Goal: Information Seeking & Learning: Check status

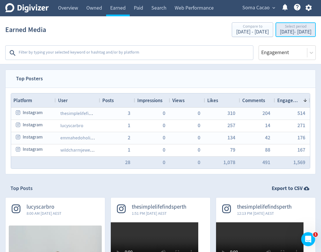
click at [280, 31] on div "[DATE] - [DATE]" at bounding box center [295, 31] width 31 height 5
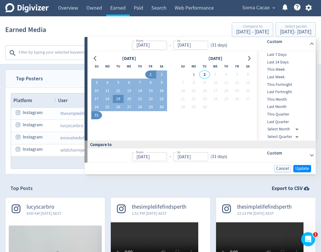
click at [119, 99] on button "19" at bounding box center [118, 99] width 11 height 8
type input "[DATE]"
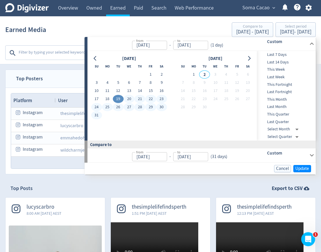
click at [96, 116] on button "31" at bounding box center [96, 115] width 11 height 8
type input "[DATE]"
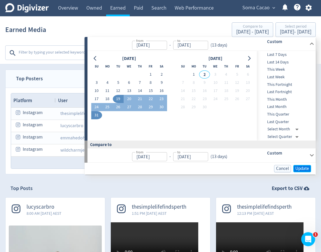
click at [300, 167] on span "Update" at bounding box center [302, 169] width 14 height 4
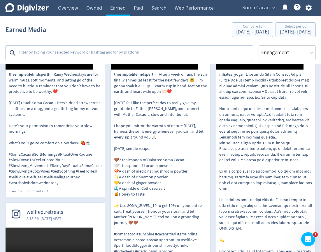
scroll to position [197, 0]
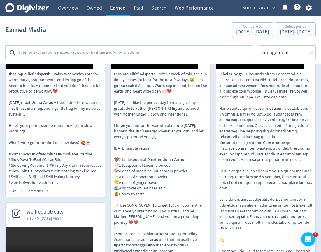
click at [129, 11] on link "Earned" at bounding box center [118, 8] width 24 height 16
click at [138, 10] on link "Paid" at bounding box center [138, 8] width 17 height 16
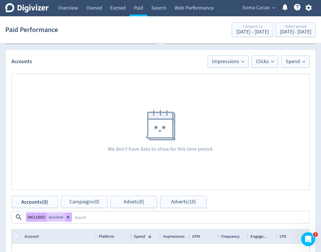
scroll to position [237, 0]
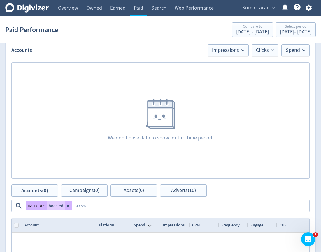
click at [204, 211] on textarea at bounding box center [190, 206] width 237 height 11
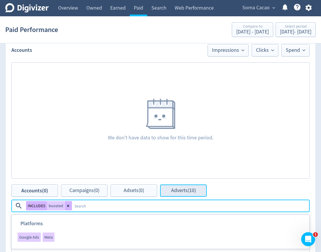
click at [192, 186] on button "Adverts (10)" at bounding box center [183, 191] width 47 height 12
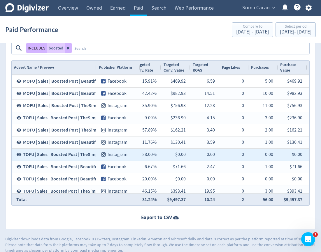
scroll to position [0, 786]
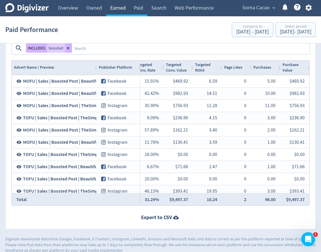
click at [115, 15] on link "Earned" at bounding box center [118, 8] width 24 height 16
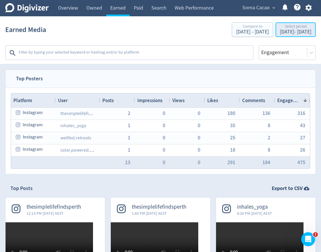
click at [280, 27] on div "Select period" at bounding box center [295, 26] width 31 height 5
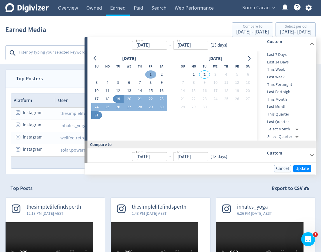
click at [150, 73] on button "1" at bounding box center [150, 75] width 11 height 8
type input "[DATE]"
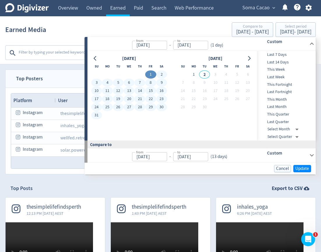
click at [95, 117] on button "31" at bounding box center [96, 115] width 11 height 8
type input "[DATE]"
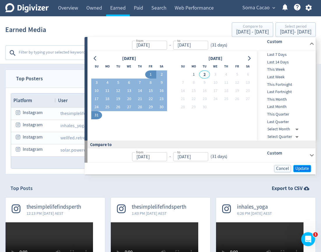
click at [302, 171] on span "Update" at bounding box center [302, 169] width 14 height 4
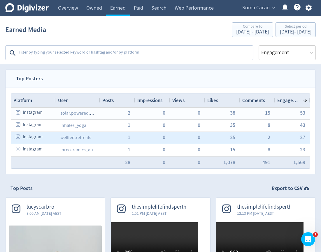
scroll to position [74, 0]
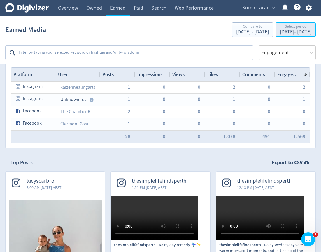
click at [280, 28] on div "Select period" at bounding box center [295, 26] width 31 height 5
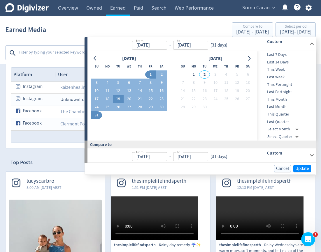
click at [116, 102] on button "19" at bounding box center [118, 99] width 11 height 8
type input "[DATE]"
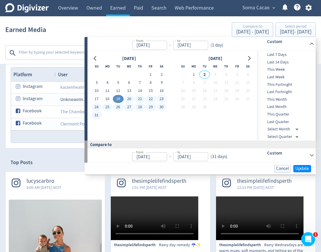
click at [97, 117] on button "31" at bounding box center [96, 115] width 11 height 8
type input "[DATE]"
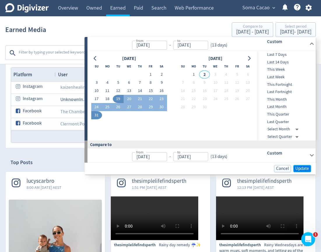
click at [300, 167] on span "Update" at bounding box center [302, 169] width 14 height 4
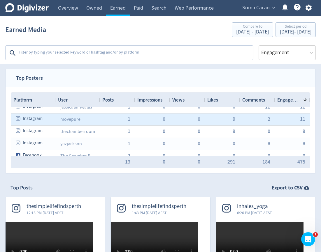
scroll to position [71, 0]
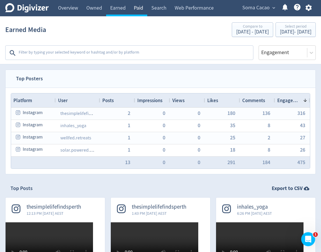
click at [139, 7] on link "Paid" at bounding box center [138, 8] width 17 height 16
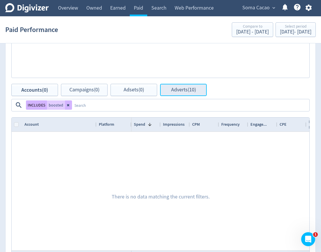
click at [170, 94] on button "Adverts (10)" at bounding box center [183, 90] width 47 height 12
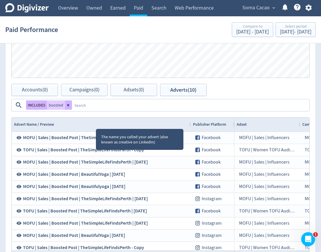
drag, startPoint x: 96, startPoint y: 124, endPoint x: 190, endPoint y: 131, distance: 94.1
click at [190, 131] on div at bounding box center [190, 125] width 2 height 14
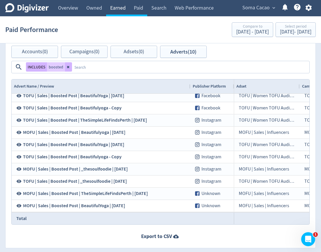
click at [115, 7] on link "Earned" at bounding box center [118, 8] width 24 height 16
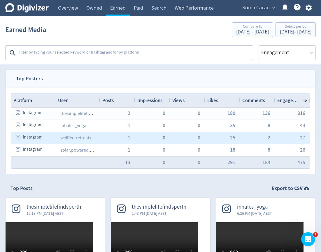
scroll to position [0, 0]
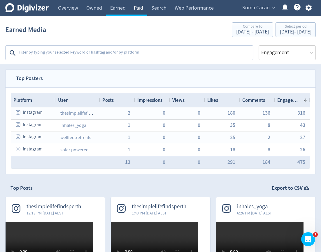
click at [139, 7] on link "Paid" at bounding box center [138, 8] width 17 height 16
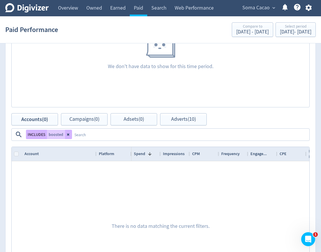
scroll to position [311, 0]
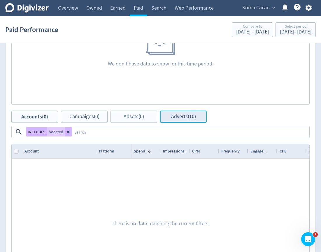
click at [173, 119] on span "Adverts (10)" at bounding box center [183, 116] width 25 height 5
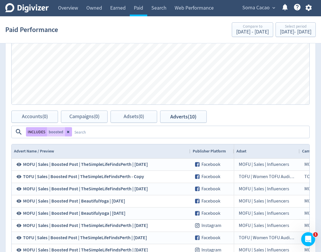
click at [121, 133] on textarea at bounding box center [190, 132] width 237 height 11
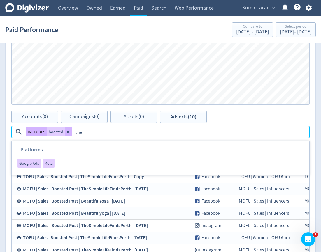
type textarea "[DATE]"
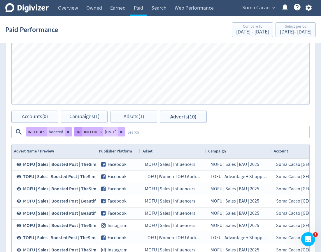
click at [77, 134] on button "OR" at bounding box center [78, 131] width 8 height 9
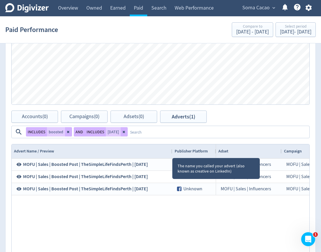
drag, startPoint x: 96, startPoint y: 151, endPoint x: 162, endPoint y: 153, distance: 66.5
click at [171, 153] on div at bounding box center [172, 152] width 2 height 14
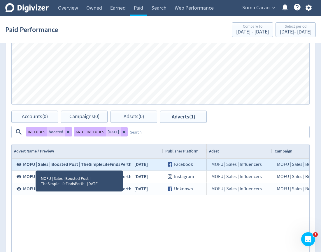
click at [17, 164] on icon at bounding box center [19, 164] width 5 height 3
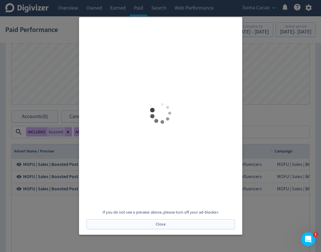
click at [293, 101] on div at bounding box center [160, 126] width 321 height 252
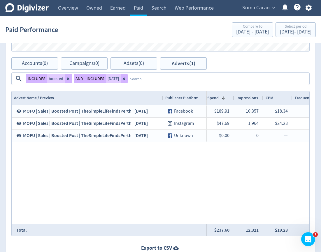
scroll to position [0, 244]
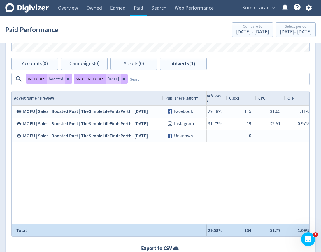
click at [277, 229] on div "$1.77" at bounding box center [275, 230] width 10 height 11
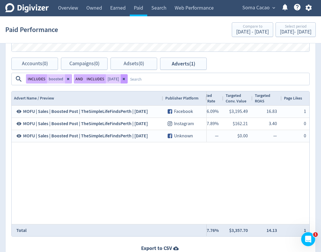
click at [123, 79] on icon at bounding box center [124, 79] width 2 height 2
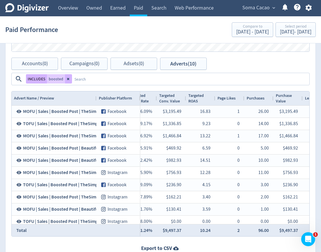
click at [85, 80] on textarea at bounding box center [190, 79] width 237 height 11
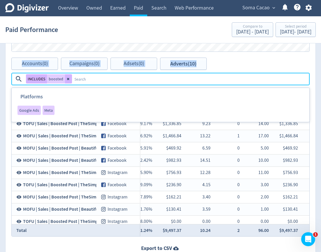
click at [223, 58] on div "Adverts Impressions Clicks Spend Spend Clicks Impressions Press Space or Enter …" at bounding box center [160, 85] width 310 height 349
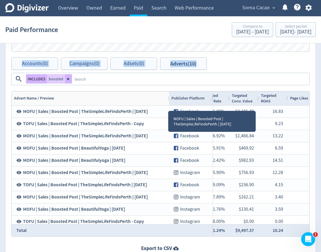
drag, startPoint x: 96, startPoint y: 98, endPoint x: 168, endPoint y: 106, distance: 73.0
click at [168, 106] on div "Advert Name / Preview Publisher Platform Adset Campaign" at bounding box center [160, 163] width 297 height 145
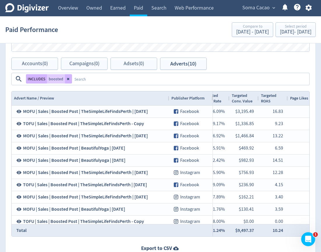
click at [121, 80] on textarea at bounding box center [190, 79] width 237 height 11
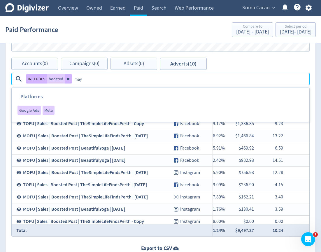
type textarea "[DATE]"
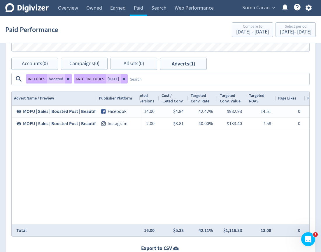
scroll to position [0, 571]
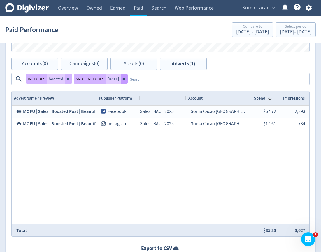
click at [123, 79] on icon at bounding box center [123, 78] width 3 height 3
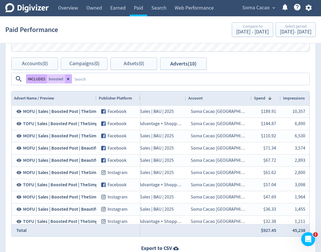
click at [123, 79] on textarea at bounding box center [190, 79] width 237 height 11
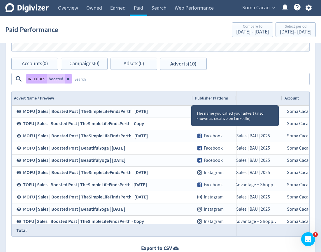
drag, startPoint x: 95, startPoint y: 96, endPoint x: 191, endPoint y: 101, distance: 96.3
click at [191, 101] on div at bounding box center [192, 98] width 2 height 14
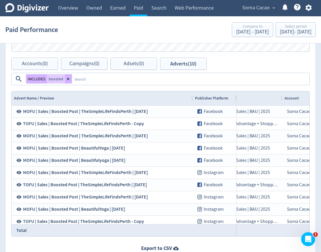
click at [113, 79] on textarea at bounding box center [190, 79] width 237 height 11
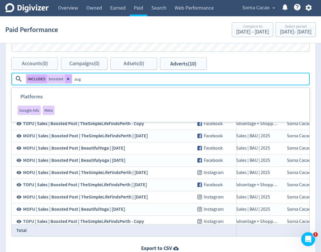
type textarea "[DATE]"
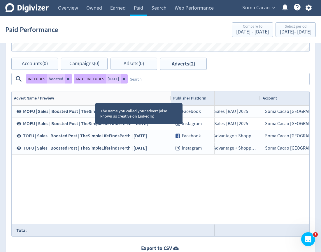
drag, startPoint x: 96, startPoint y: 98, endPoint x: 170, endPoint y: 105, distance: 74.6
click at [170, 105] on div "Drag here to set row groups Drag here to set column labels Advert Name / Previe…" at bounding box center [160, 164] width 298 height 146
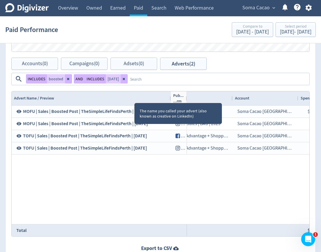
drag, startPoint x: 214, startPoint y: 98, endPoint x: 134, endPoint y: 98, distance: 79.5
click at [134, 98] on div "Advert Name / Preview Pub... ...rm" at bounding box center [99, 98] width 175 height 14
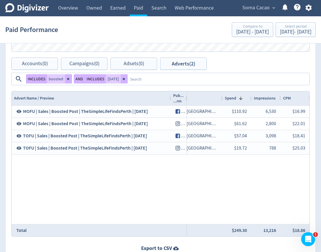
scroll to position [0, 245]
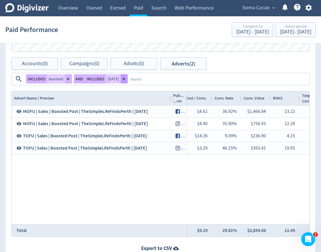
click at [122, 76] on button at bounding box center [124, 78] width 7 height 9
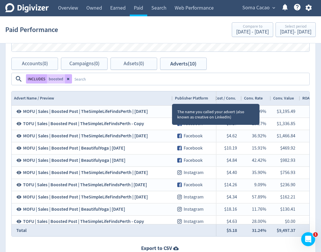
drag, startPoint x: 96, startPoint y: 96, endPoint x: 172, endPoint y: 99, distance: 76.1
click at [172, 99] on div at bounding box center [172, 98] width 2 height 14
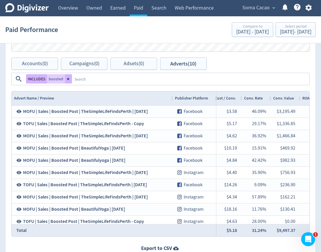
click at [117, 99] on div "Advert Name / Preview" at bounding box center [92, 98] width 156 height 11
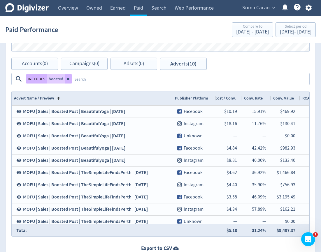
click at [125, 78] on textarea at bounding box center [190, 79] width 237 height 11
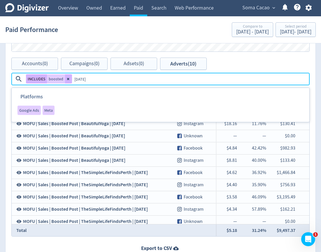
type textarea "[DATE]"
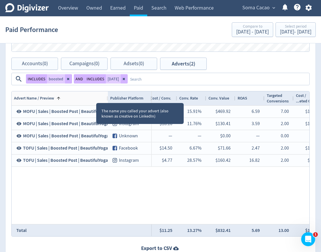
drag, startPoint x: 96, startPoint y: 98, endPoint x: 108, endPoint y: 114, distance: 19.6
click at [108, 114] on div "Drag here to set row groups Drag here to set column labels Advert Name / Previe…" at bounding box center [160, 164] width 298 height 146
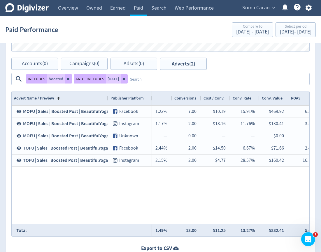
click at [248, 247] on div "Export to CSV" at bounding box center [161, 248] width 310 height 7
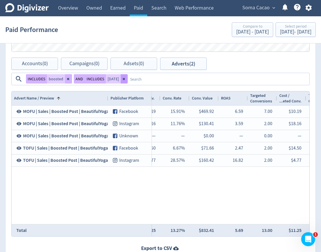
click at [122, 75] on button at bounding box center [124, 78] width 7 height 9
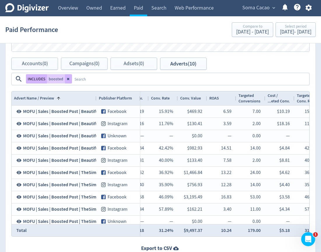
click at [102, 78] on textarea at bounding box center [190, 79] width 237 height 11
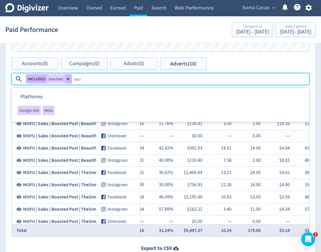
type textarea "soul"
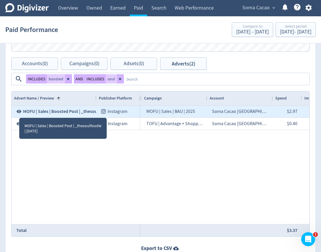
click at [19, 113] on icon at bounding box center [18, 111] width 5 height 5
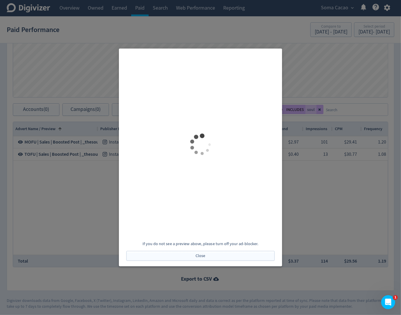
click at [321, 222] on div at bounding box center [200, 157] width 401 height 315
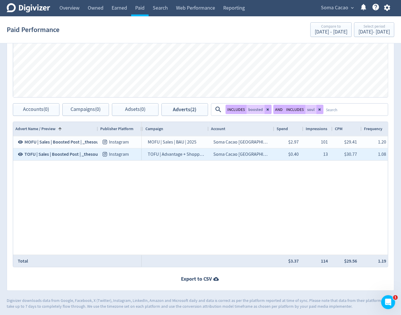
click at [18, 152] on icon at bounding box center [20, 154] width 5 height 5
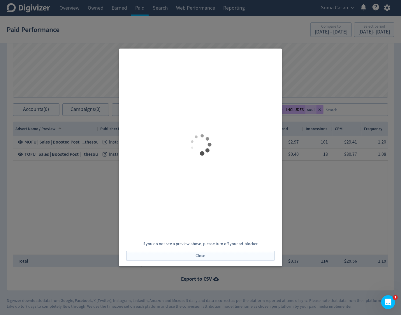
click at [307, 173] on div at bounding box center [200, 157] width 401 height 315
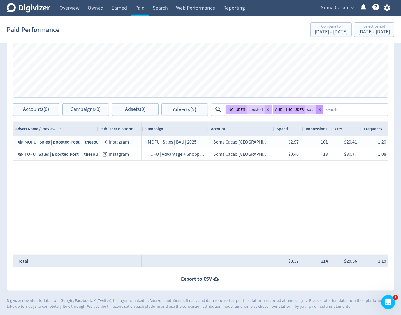
click at [321, 111] on button at bounding box center [319, 109] width 7 height 9
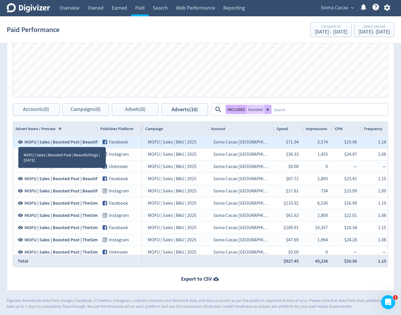
click at [18, 141] on icon at bounding box center [20, 142] width 5 height 3
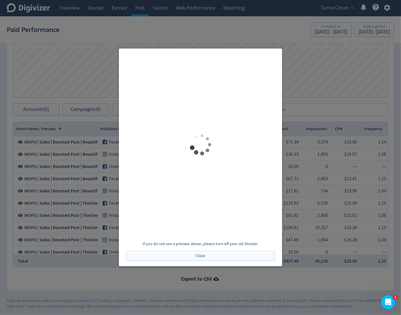
scroll to position [0, 0]
click at [321, 83] on div at bounding box center [200, 157] width 401 height 315
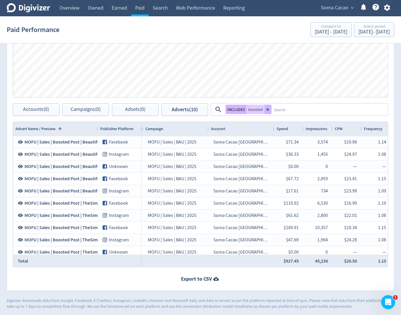
click at [285, 111] on textarea at bounding box center [330, 109] width 116 height 11
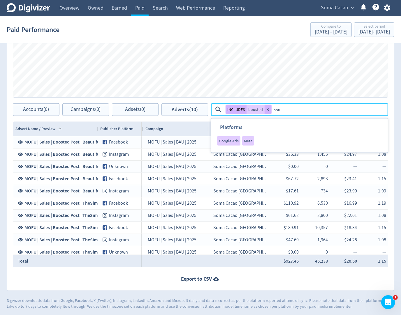
type textarea "soul"
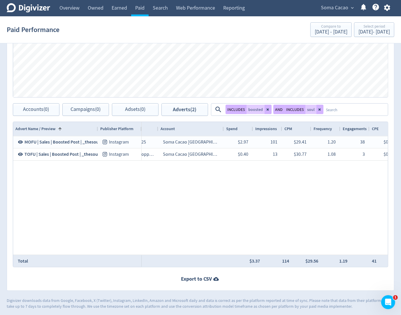
scroll to position [0, 115]
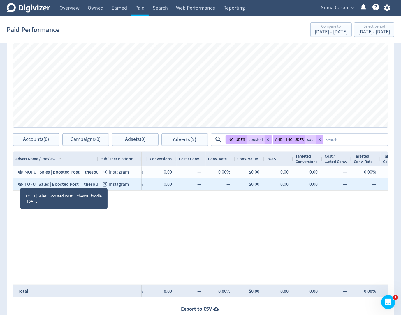
click at [20, 183] on icon at bounding box center [20, 184] width 5 height 3
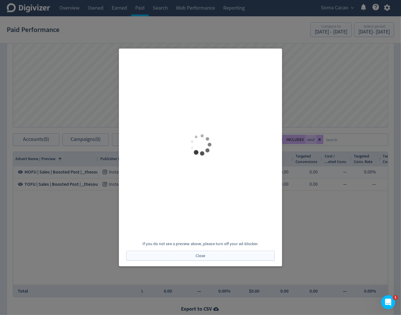
scroll to position [0, 0]
click at [321, 213] on div at bounding box center [200, 157] width 401 height 315
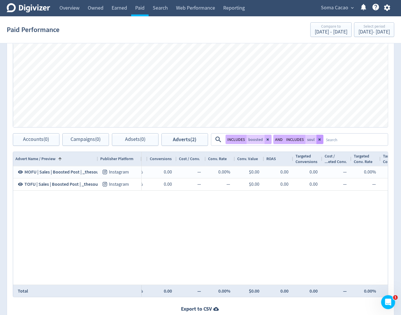
click at [320, 141] on button at bounding box center [319, 139] width 7 height 9
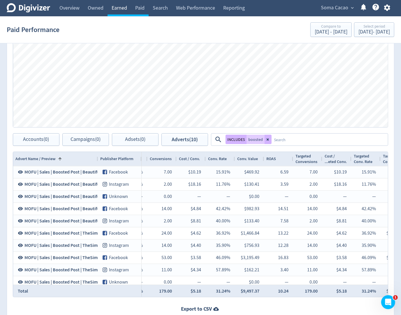
click at [114, 8] on link "Earned" at bounding box center [120, 8] width 24 height 16
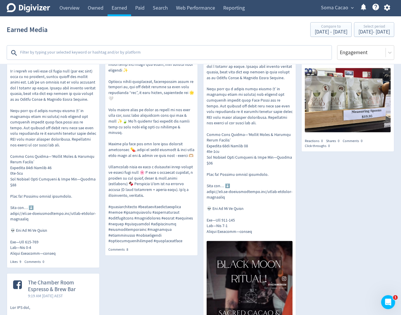
scroll to position [730, 0]
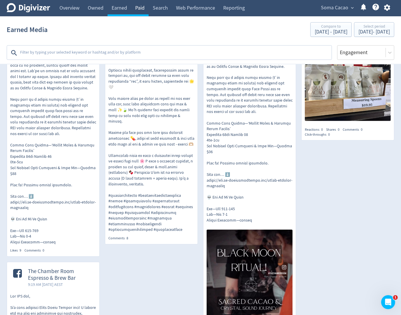
click at [141, 6] on link "Paid" at bounding box center [139, 8] width 17 height 16
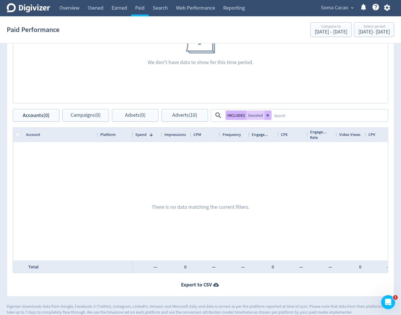
scroll to position [242, 0]
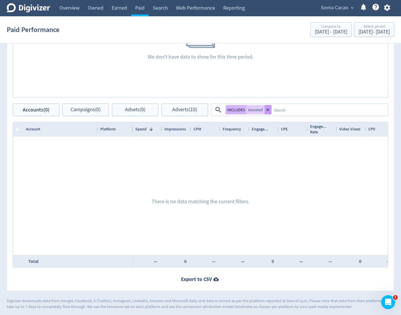
click at [267, 110] on icon at bounding box center [268, 110] width 2 height 2
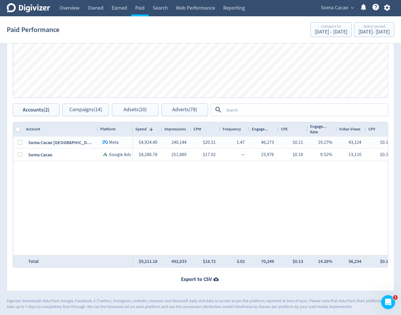
click at [240, 110] on textarea at bounding box center [305, 110] width 163 height 11
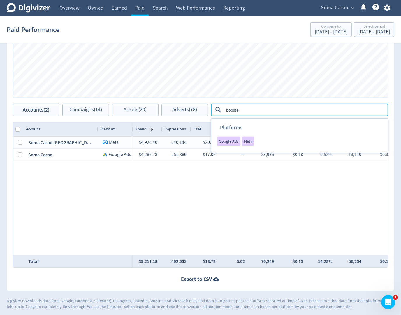
type textarea "boosted"
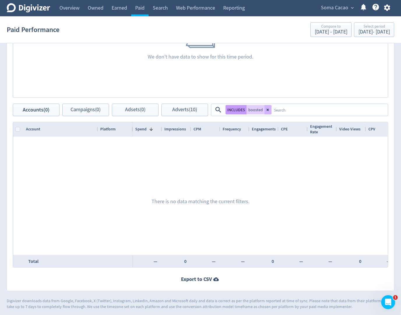
click at [232, 109] on button "INCLUDES" at bounding box center [236, 109] width 21 height 9
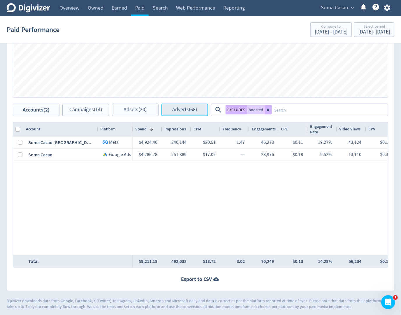
click at [179, 113] on button "Adverts (68)" at bounding box center [184, 110] width 47 height 13
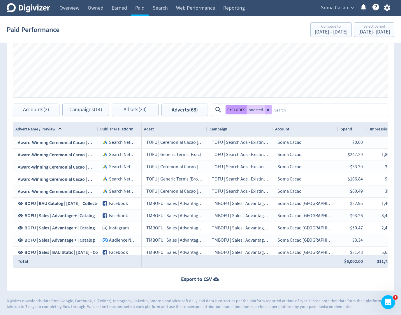
click at [233, 111] on button "EXCLUDES" at bounding box center [236, 109] width 21 height 9
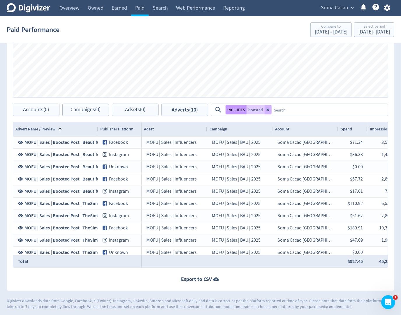
click at [233, 111] on button "INCLUDES" at bounding box center [236, 109] width 21 height 9
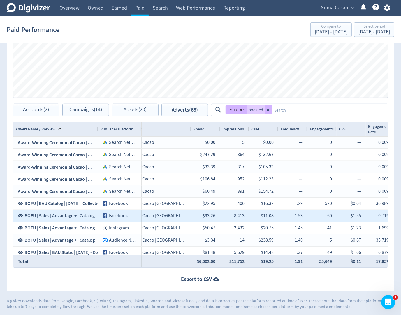
scroll to position [0, 167]
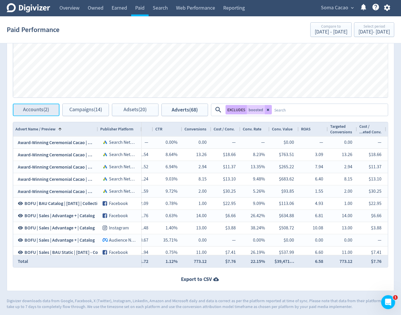
click at [39, 109] on span "Accounts (2)" at bounding box center [36, 110] width 26 height 6
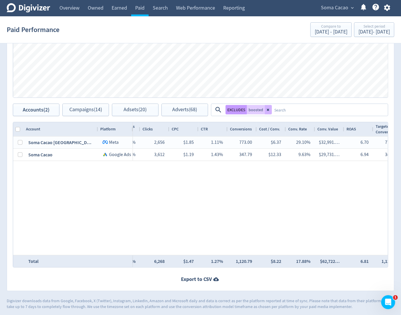
click at [233, 106] on button "EXCLUDES" at bounding box center [236, 109] width 21 height 9
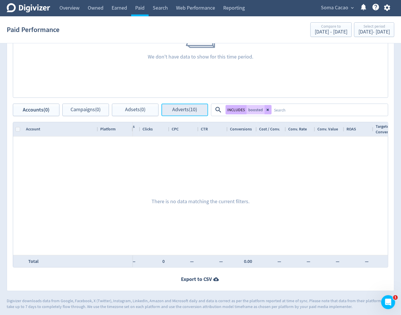
click at [192, 111] on span "Adverts (10)" at bounding box center [184, 110] width 25 height 6
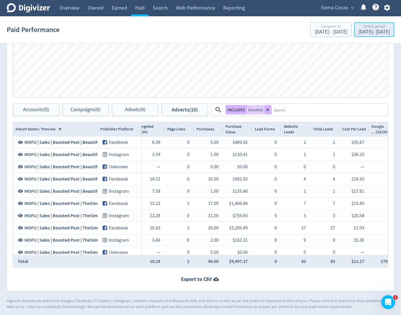
click at [321, 31] on div "[DATE] - [DATE]" at bounding box center [373, 31] width 31 height 5
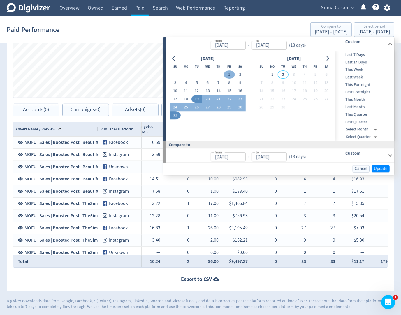
click at [227, 73] on button "1" at bounding box center [229, 75] width 11 height 8
type input "[DATE]"
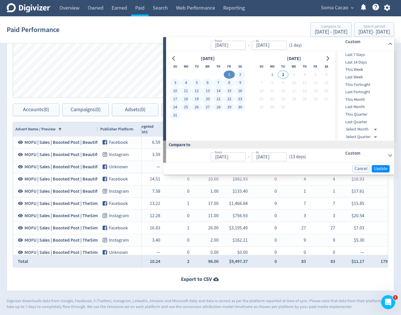
click at [176, 116] on button "31" at bounding box center [175, 116] width 11 height 8
type input "[DATE]"
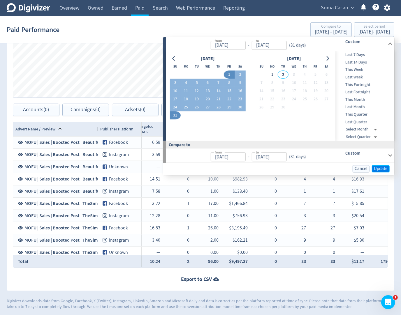
click at [321, 167] on span "Update" at bounding box center [381, 169] width 14 height 4
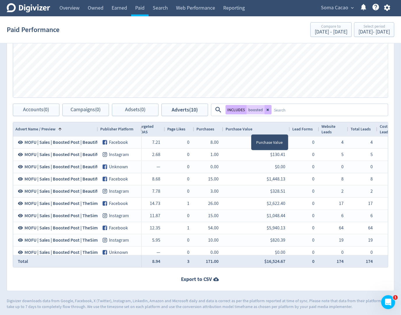
drag, startPoint x: 251, startPoint y: 128, endPoint x: 288, endPoint y: 130, distance: 36.7
click at [288, 130] on div at bounding box center [289, 129] width 2 height 14
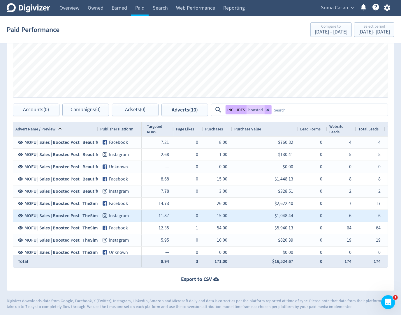
scroll to position [0, 830]
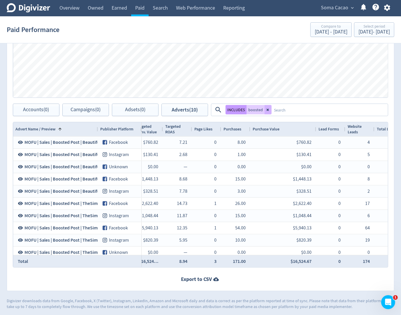
click at [239, 108] on button "INCLUDES" at bounding box center [236, 109] width 21 height 9
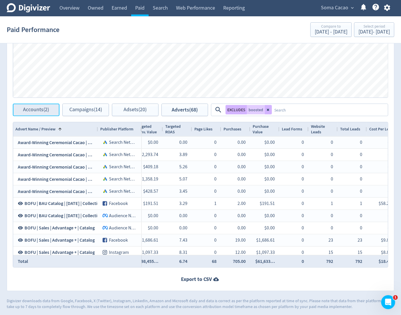
click at [37, 110] on span "Accounts (2)" at bounding box center [36, 110] width 26 height 6
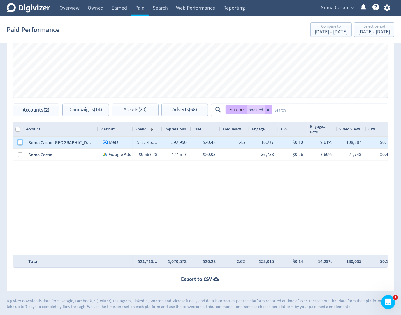
click at [20, 141] on input "Press Space to toggle row selection (unchecked)" at bounding box center [20, 142] width 5 height 5
checkbox input "true"
click at [174, 113] on button "Adverts (57)" at bounding box center [184, 110] width 47 height 13
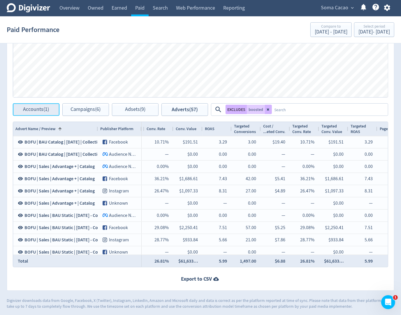
click at [40, 112] on button "Accounts (1)" at bounding box center [36, 109] width 47 height 13
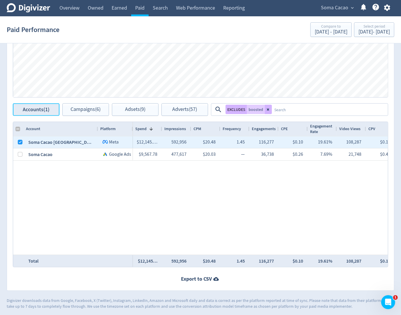
checkbox input "false"
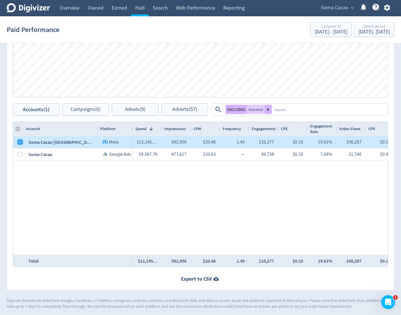
click at [19, 142] on input "Press Space to toggle row selection (checked)" at bounding box center [20, 142] width 5 height 5
checkbox input "false"
